Goal: Information Seeking & Learning: Learn about a topic

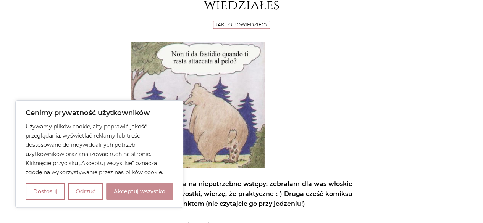
click at [143, 186] on button "Akceptuj wszystko" at bounding box center [139, 191] width 67 height 17
checkbox input "true"
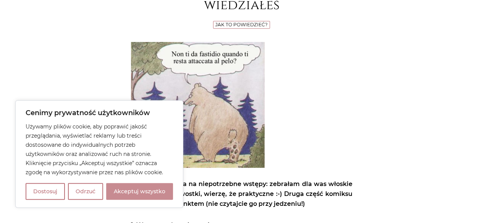
checkbox input "true"
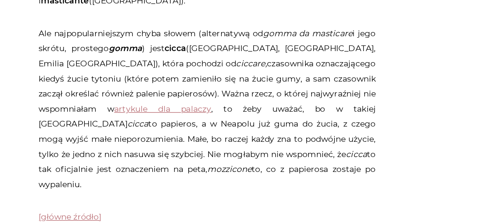
scroll to position [936, 0]
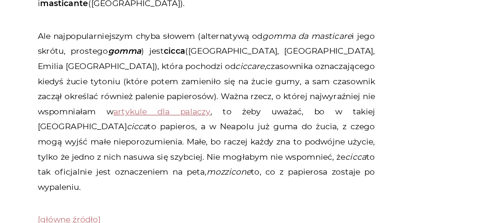
drag, startPoint x: 115, startPoint y: 191, endPoint x: 108, endPoint y: 184, distance: 9.7
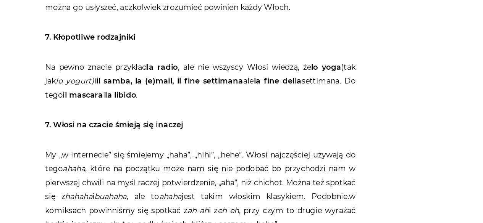
scroll to position [1362, 0]
